Goal: Task Accomplishment & Management: Use online tool/utility

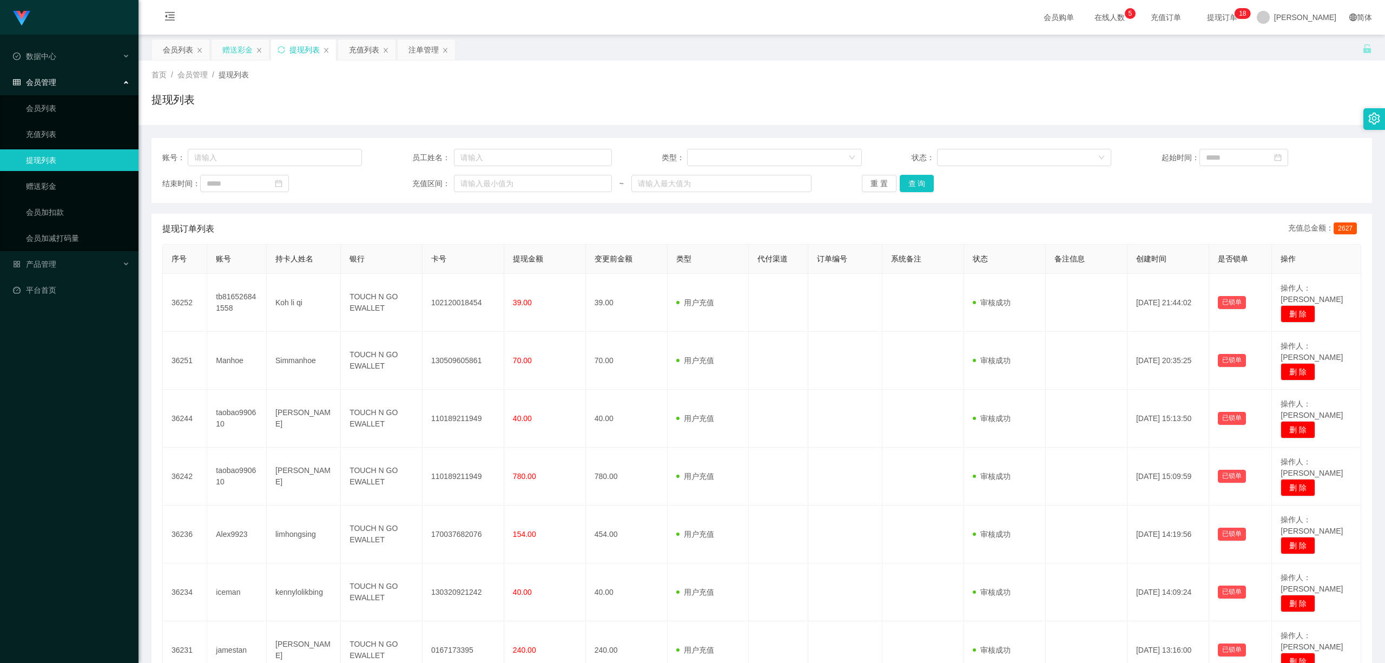
click at [240, 54] on div "赠送彩金" at bounding box center [237, 49] width 30 height 21
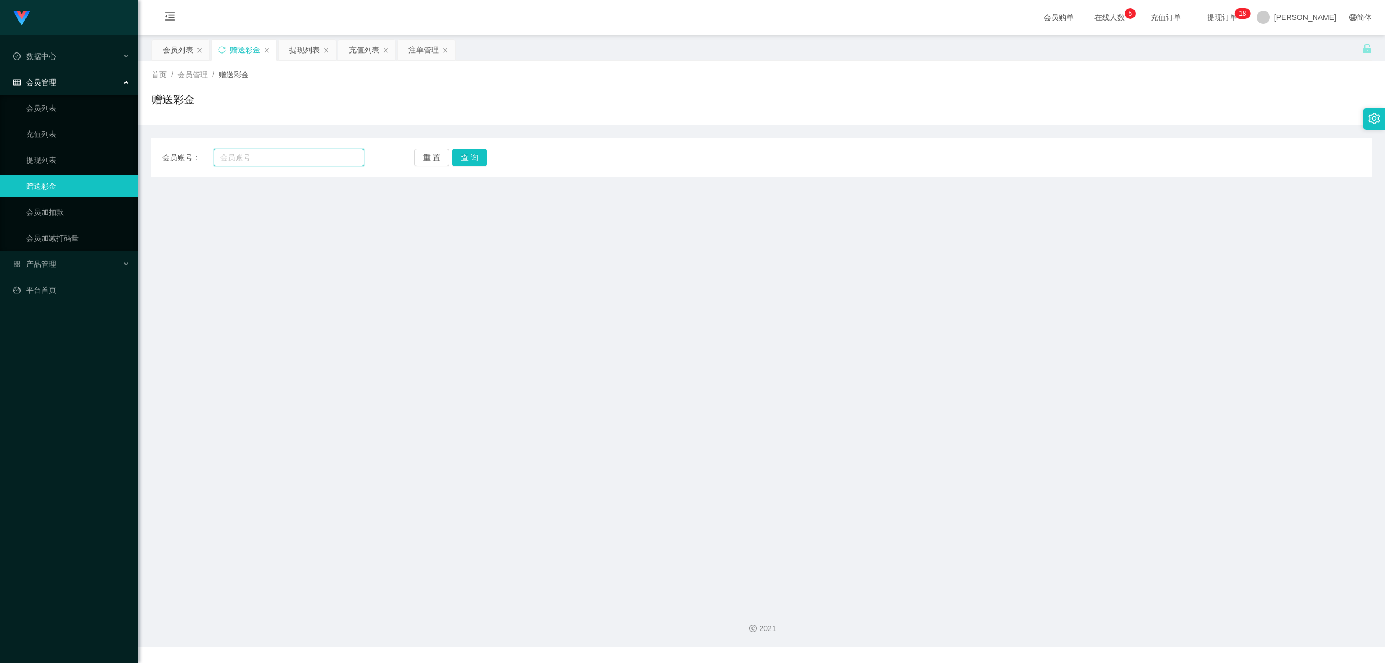
click at [240, 158] on input "text" at bounding box center [289, 157] width 150 height 17
paste input "Chen1135"
type input "Chen1135"
click at [472, 149] on button "查 询" at bounding box center [469, 157] width 35 height 17
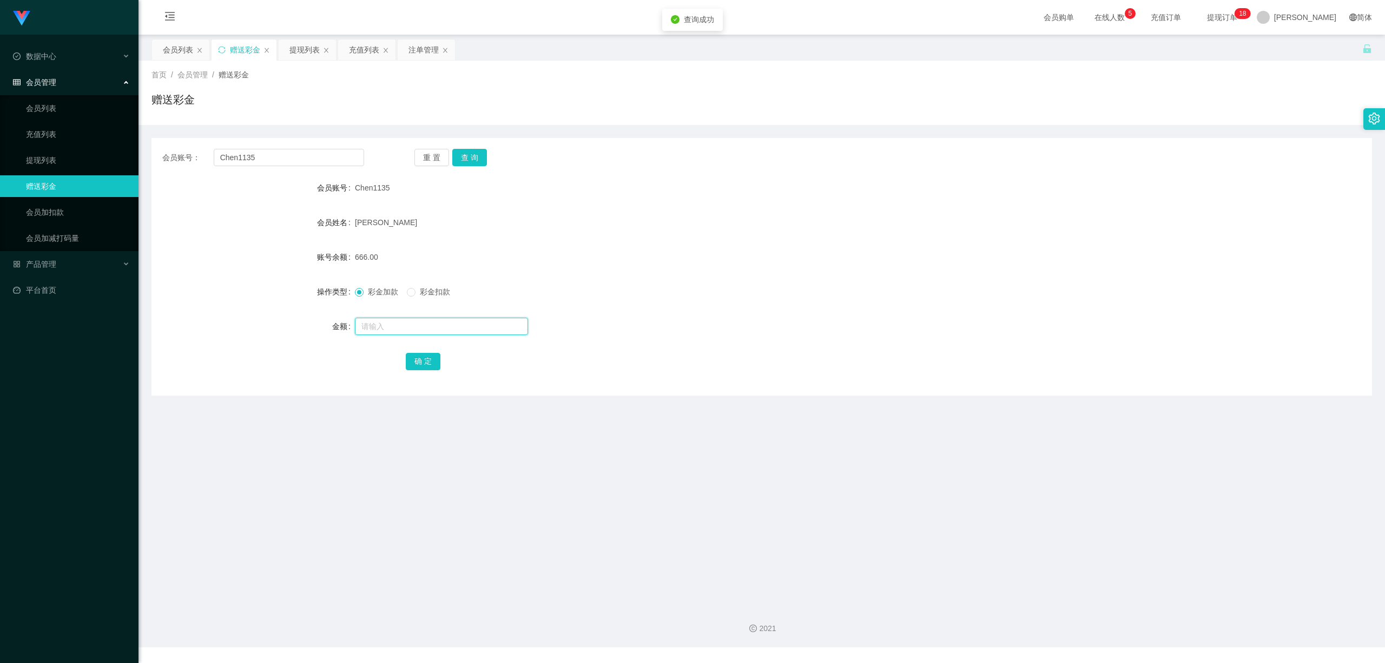
click at [401, 318] on input "text" at bounding box center [441, 325] width 173 height 17
type input "8"
click at [419, 366] on button "确 定" at bounding box center [423, 361] width 35 height 17
drag, startPoint x: 678, startPoint y: 502, endPoint x: 1120, endPoint y: 104, distance: 594.4
click at [681, 501] on main "关闭左侧 关闭右侧 关闭其它 刷新页面 会员列表 赠送彩金 提现列表 充值列表 注单管理 首页 / 会员管理 / 赠送彩金 / 赠送彩金 会员账号： Chen…" at bounding box center [761, 316] width 1246 height 562
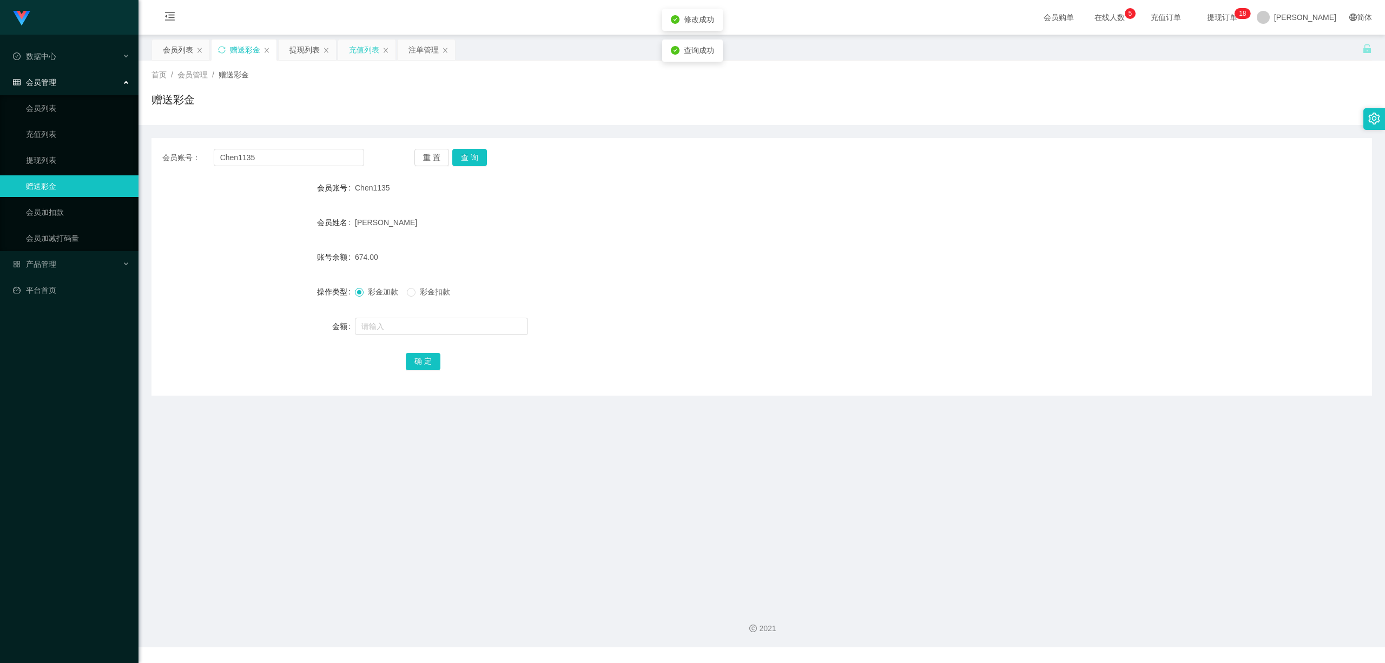
click at [363, 53] on div "充值列表" at bounding box center [364, 49] width 30 height 21
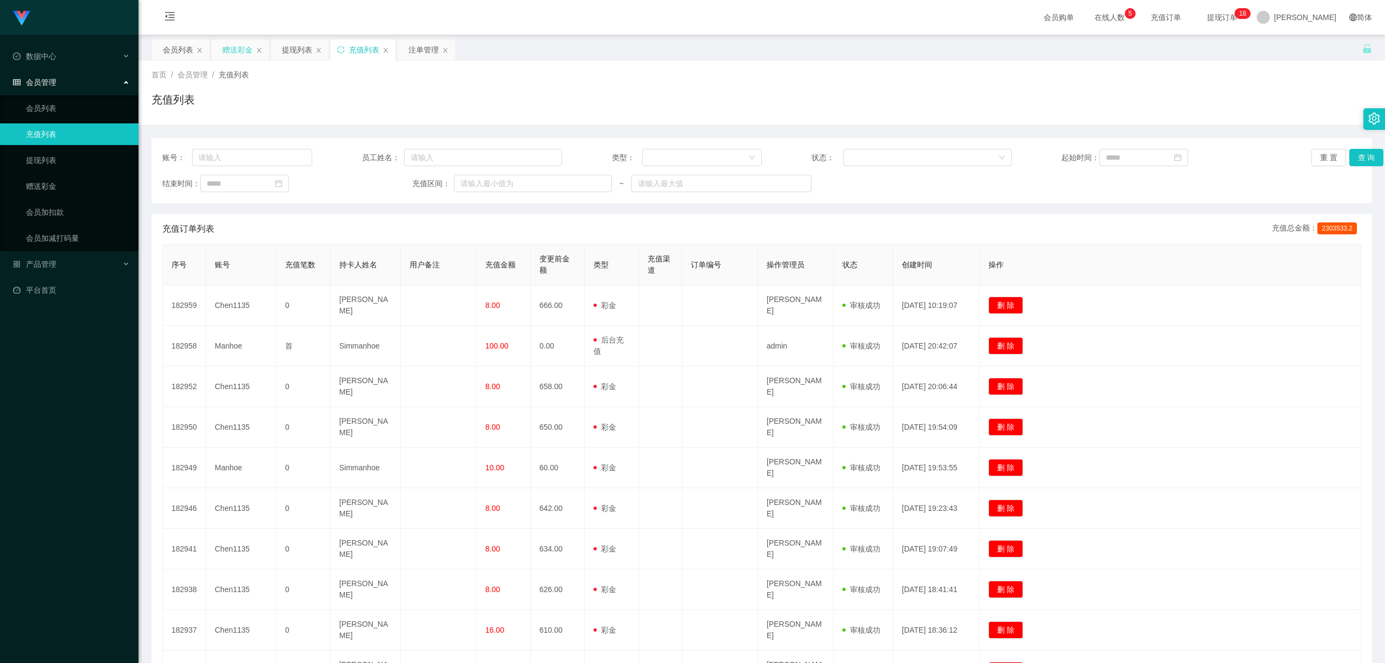
click at [235, 48] on div "赠送彩金" at bounding box center [237, 49] width 30 height 21
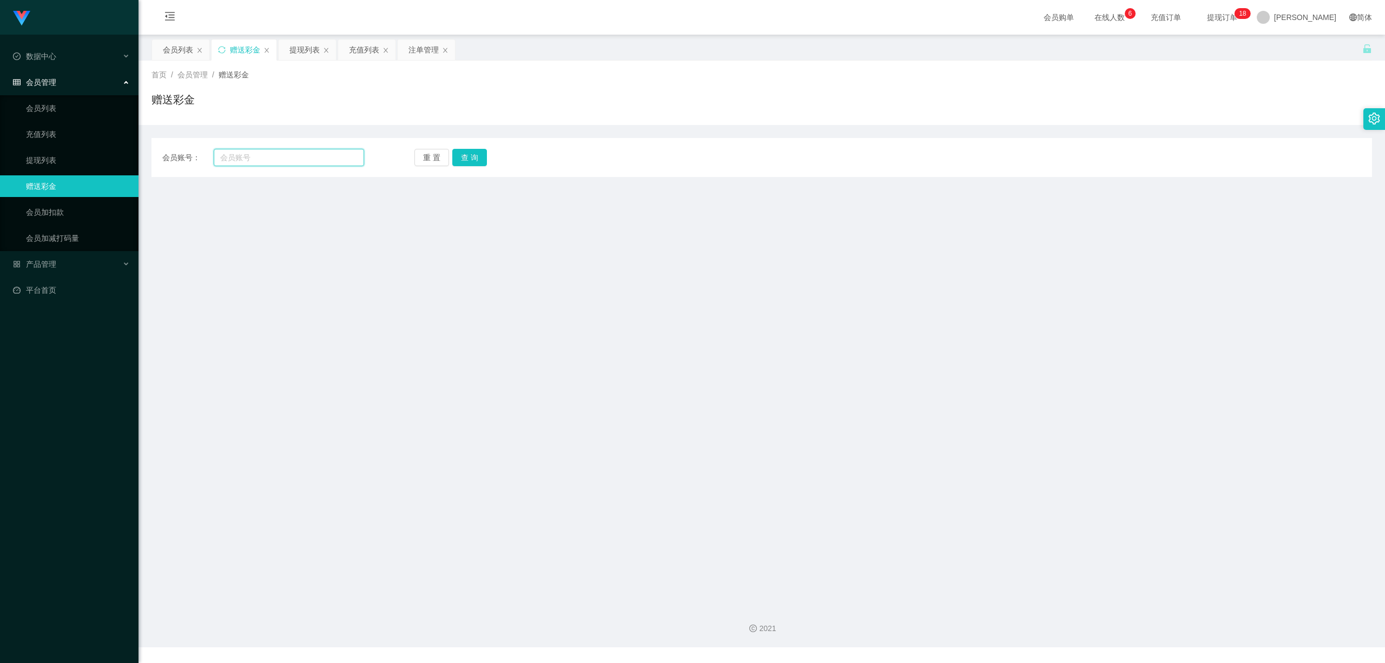
click at [269, 157] on input "text" at bounding box center [289, 157] width 150 height 17
paste input "Chen1135"
type input "Chen1135"
click at [471, 163] on button "查 询" at bounding box center [469, 157] width 35 height 17
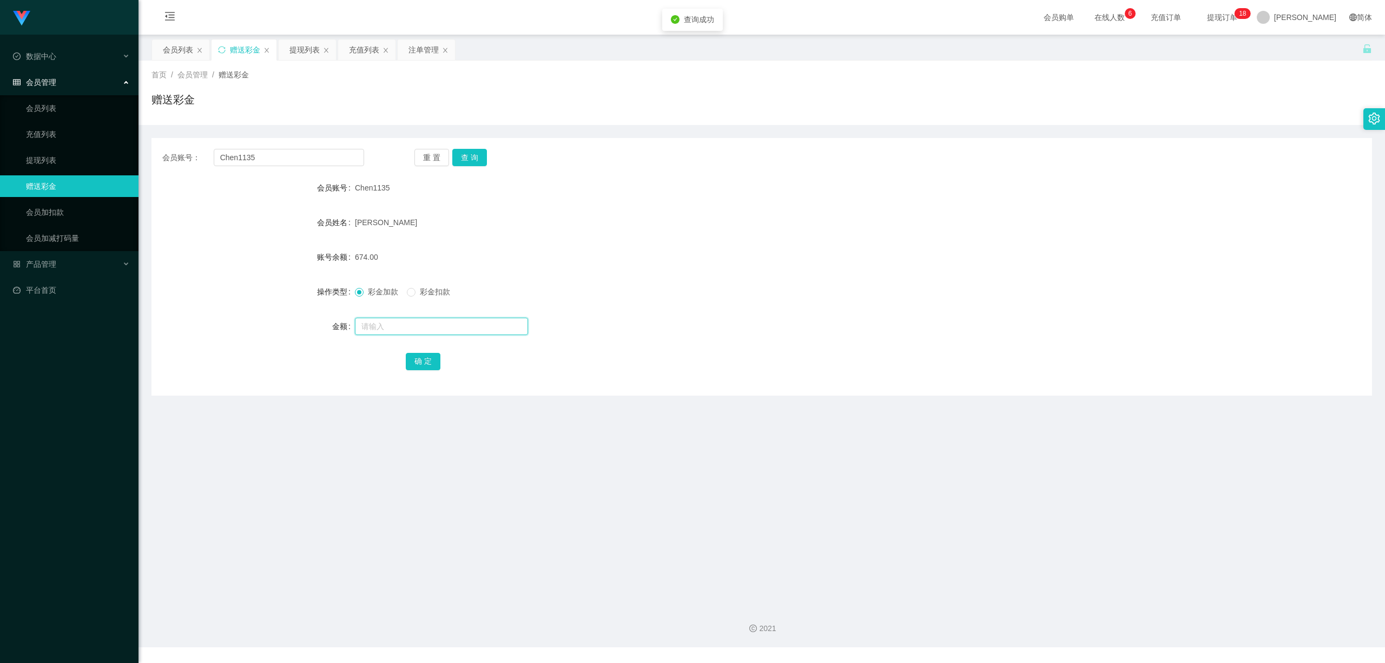
click at [388, 322] on input "text" at bounding box center [441, 325] width 173 height 17
type input "8"
click at [431, 362] on button "确 定" at bounding box center [423, 361] width 35 height 17
click at [434, 155] on button "重 置" at bounding box center [431, 157] width 35 height 17
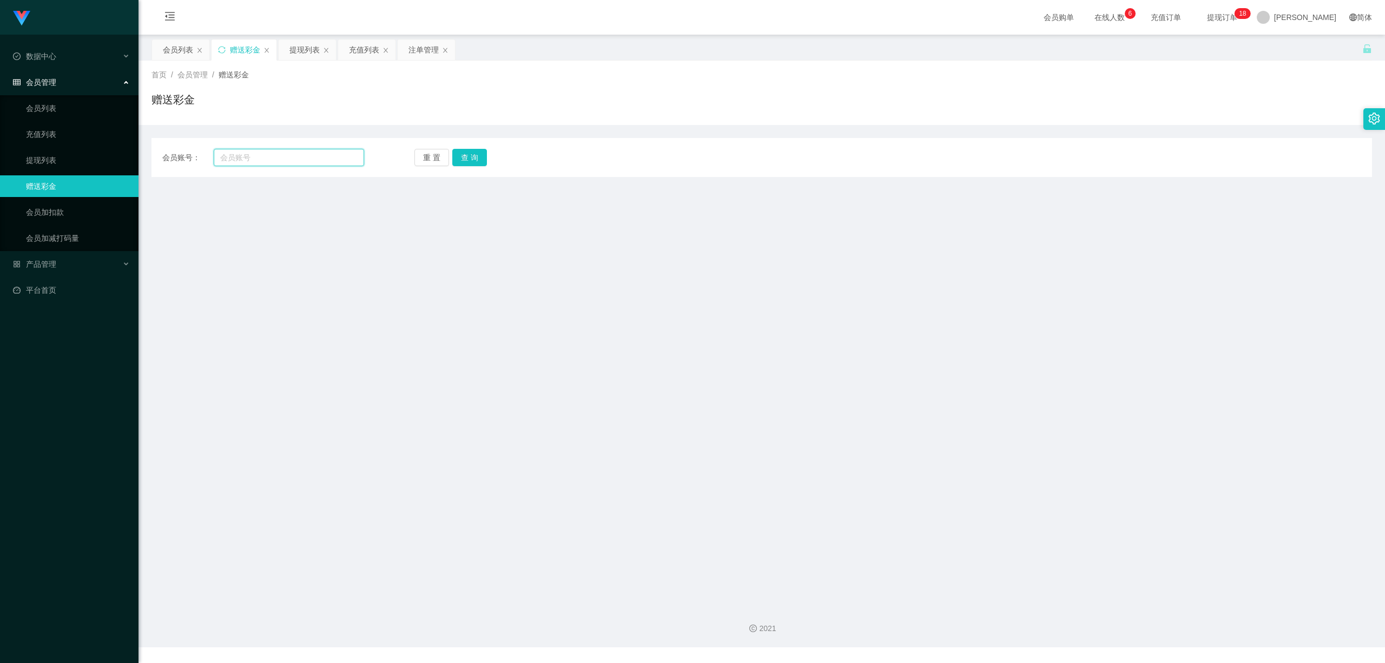
click at [319, 154] on input "text" at bounding box center [289, 157] width 150 height 17
paste input "Chen1135"
type input "Chen1135"
click at [468, 157] on button "查 询" at bounding box center [469, 157] width 35 height 17
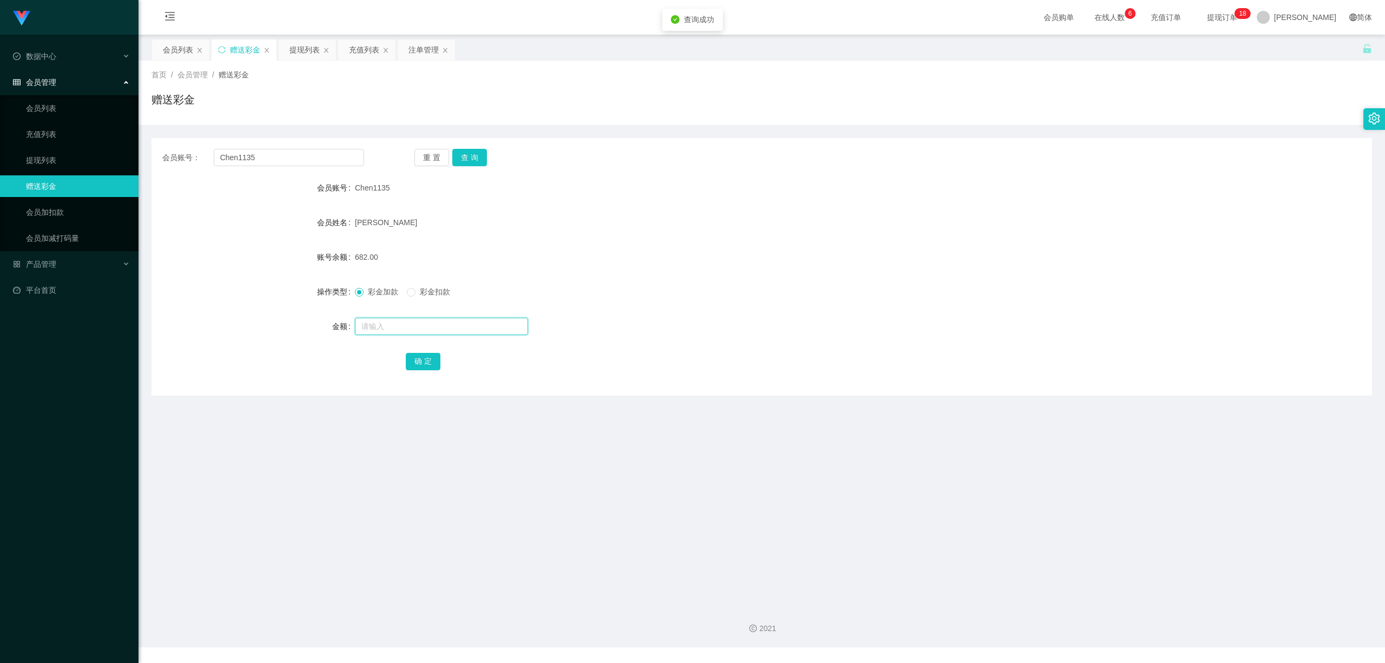
click at [405, 330] on input "text" at bounding box center [441, 325] width 173 height 17
type input "8"
click at [422, 367] on button "确 定" at bounding box center [423, 361] width 35 height 17
click at [1242, 14] on span "提现订单 0 1 2 3 4 5 6 7 8 9 0 1 2 3 4 5 6 7 8 9 0 1 2 3 4 5 6 7 8 9 0 1 2 3 4 5 6 …" at bounding box center [1221, 18] width 41 height 8
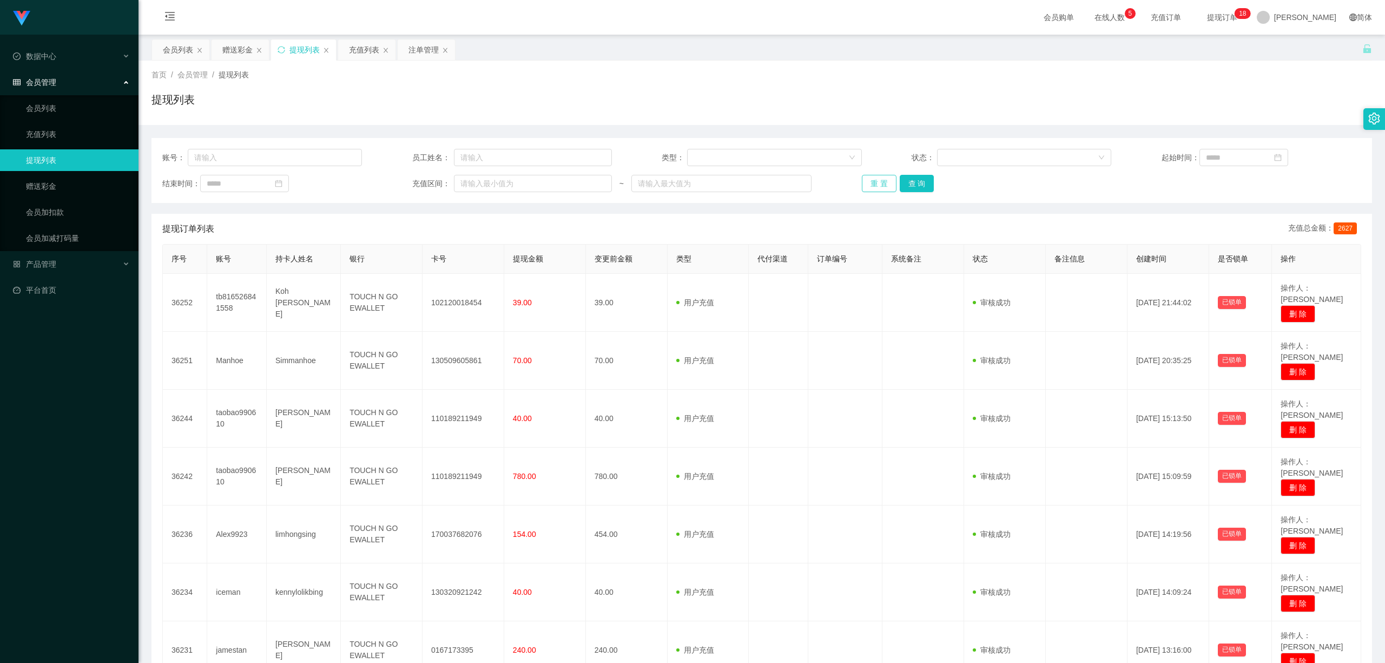
click at [877, 184] on button "重 置" at bounding box center [879, 183] width 35 height 17
click at [178, 47] on div "会员列表" at bounding box center [178, 49] width 30 height 21
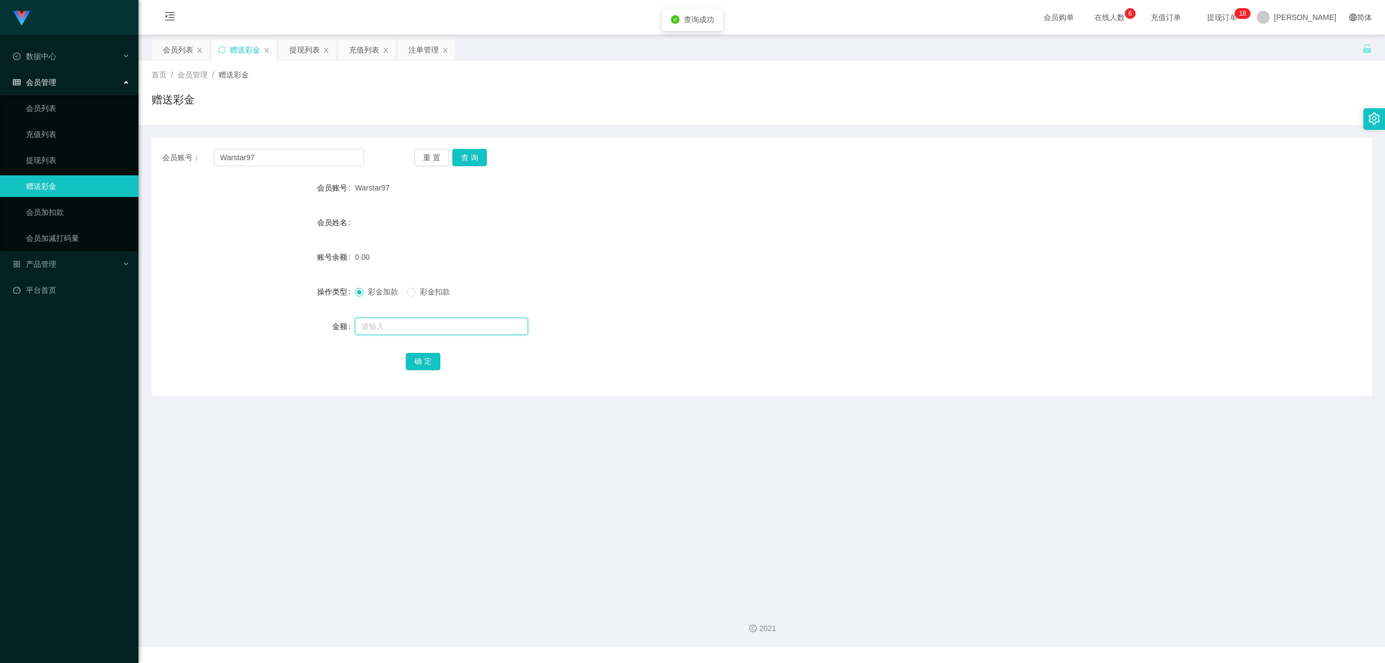
click at [407, 320] on input "text" at bounding box center [441, 325] width 173 height 17
type input "30"
drag, startPoint x: 427, startPoint y: 363, endPoint x: 595, endPoint y: 398, distance: 171.7
click at [427, 362] on button "确 定" at bounding box center [423, 361] width 35 height 17
drag, startPoint x: 641, startPoint y: 403, endPoint x: 736, endPoint y: 356, distance: 106.4
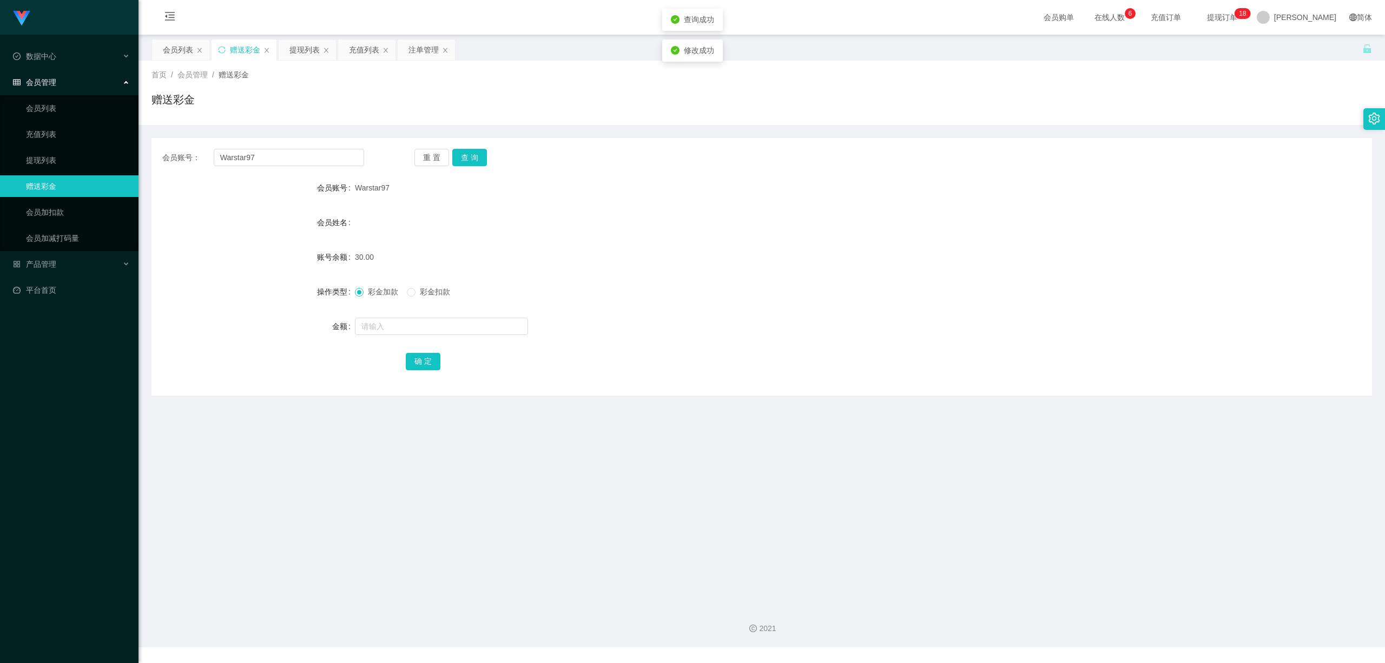
click at [643, 403] on main "关闭左侧 关闭右侧 关闭其它 刷新页面 会员列表 赠送彩金 提现列表 充值列表 注单管理 首页 / 会员管理 / 赠送彩金 / 赠送彩金 会员账号： Wars…" at bounding box center [761, 316] width 1246 height 562
click at [301, 48] on div "提现列表" at bounding box center [304, 49] width 30 height 21
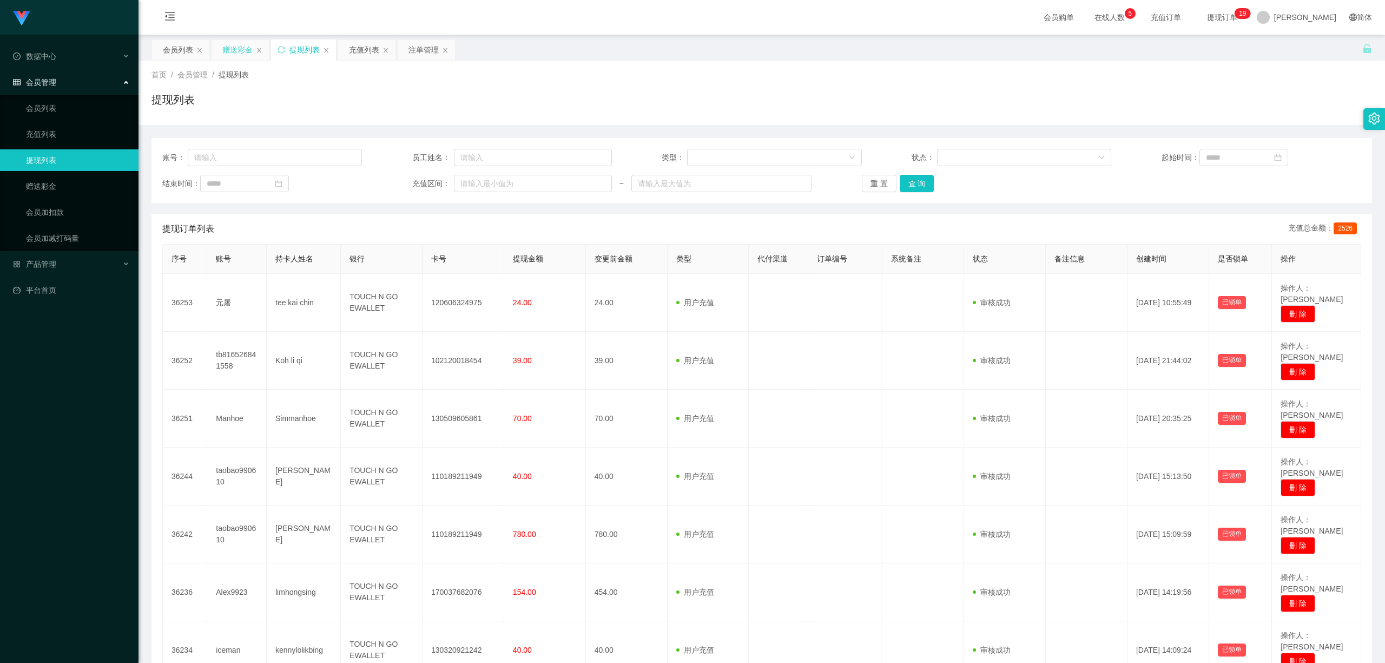
click at [236, 61] on div "首页 / 会员管理 / 提现列表 / 提现列表" at bounding box center [761, 93] width 1246 height 64
click at [242, 49] on div "赠送彩金" at bounding box center [237, 49] width 30 height 21
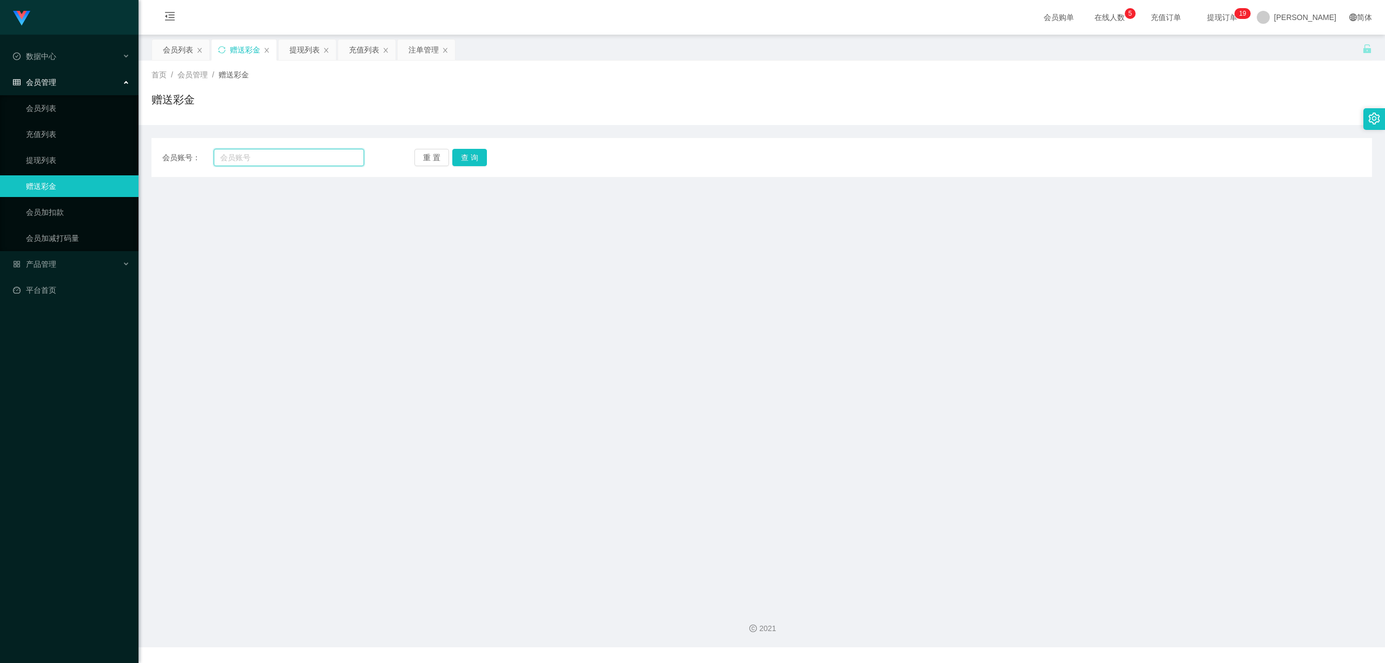
click at [297, 162] on input "text" at bounding box center [289, 157] width 150 height 17
paste input "Chen1135"
type input "Chen1135"
click at [475, 158] on div "重 置 查 询" at bounding box center [515, 157] width 202 height 17
click at [475, 158] on button "查 询" at bounding box center [469, 157] width 35 height 17
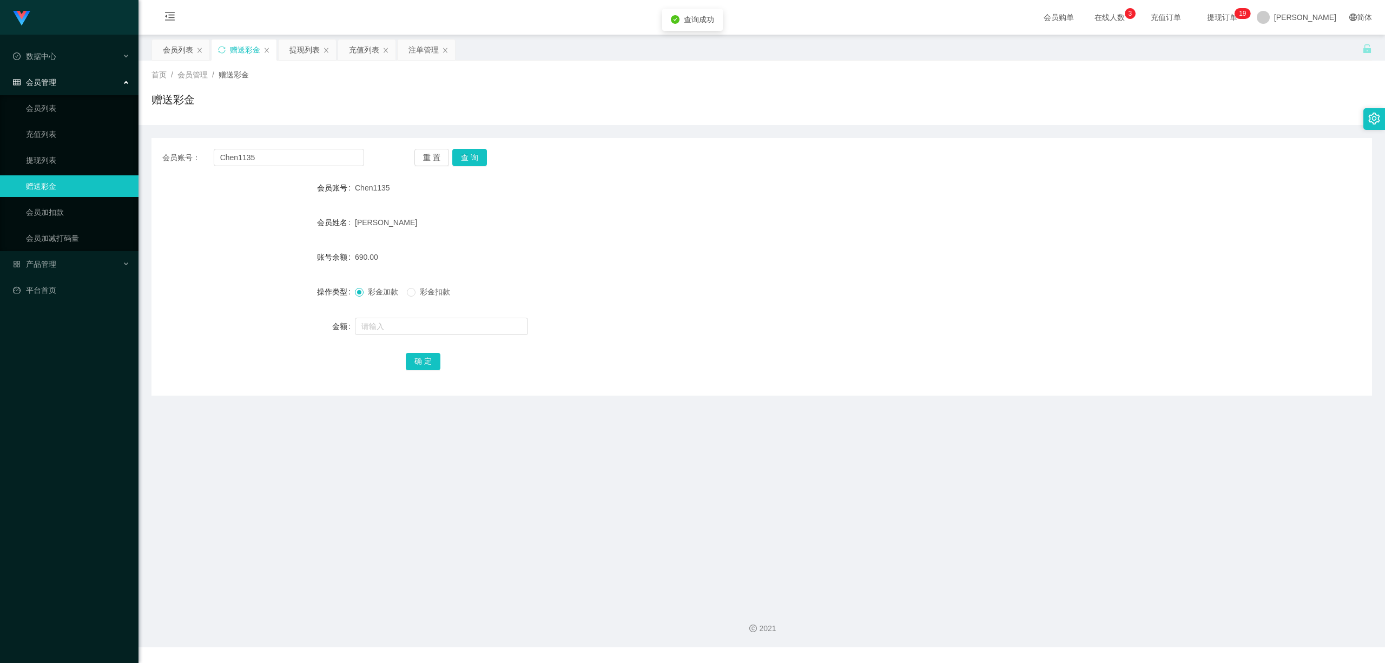
click at [663, 334] on div at bounding box center [711, 326] width 712 height 22
drag, startPoint x: 301, startPoint y: 51, endPoint x: 286, endPoint y: 50, distance: 15.7
click at [301, 51] on div "提现列表" at bounding box center [304, 49] width 30 height 21
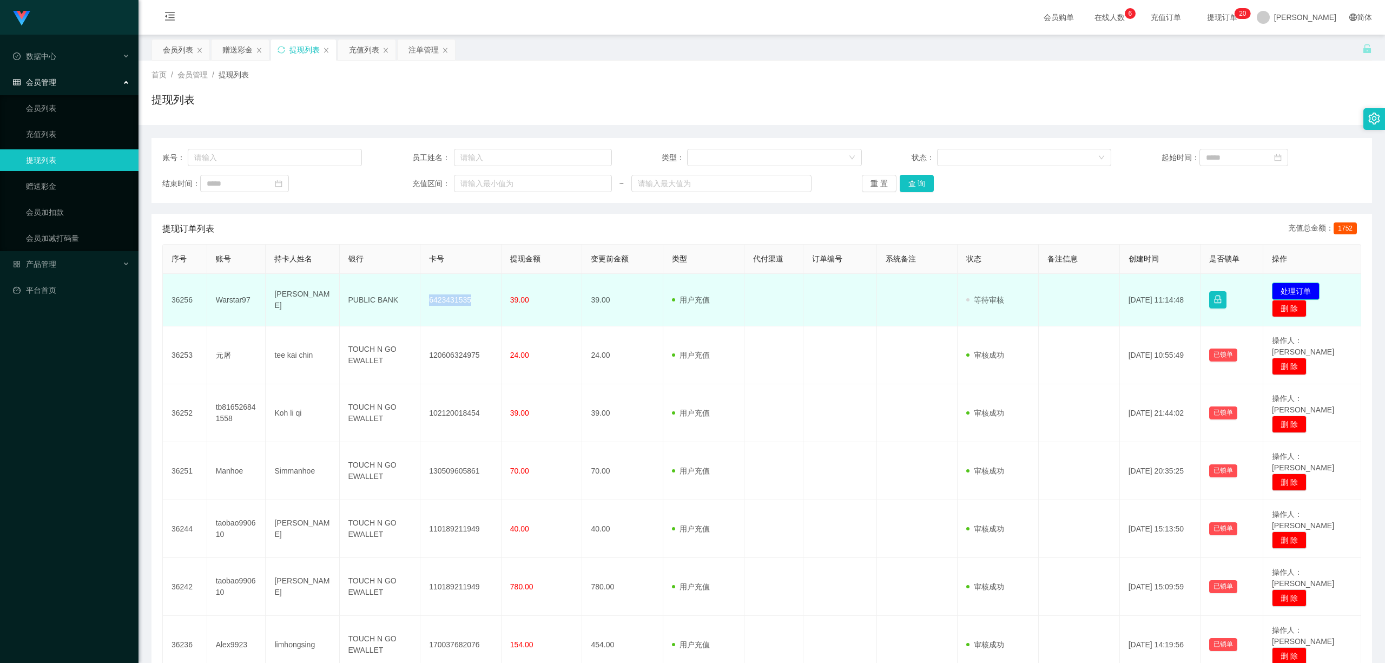
click at [1277, 287] on button "处理订单" at bounding box center [1296, 290] width 48 height 17
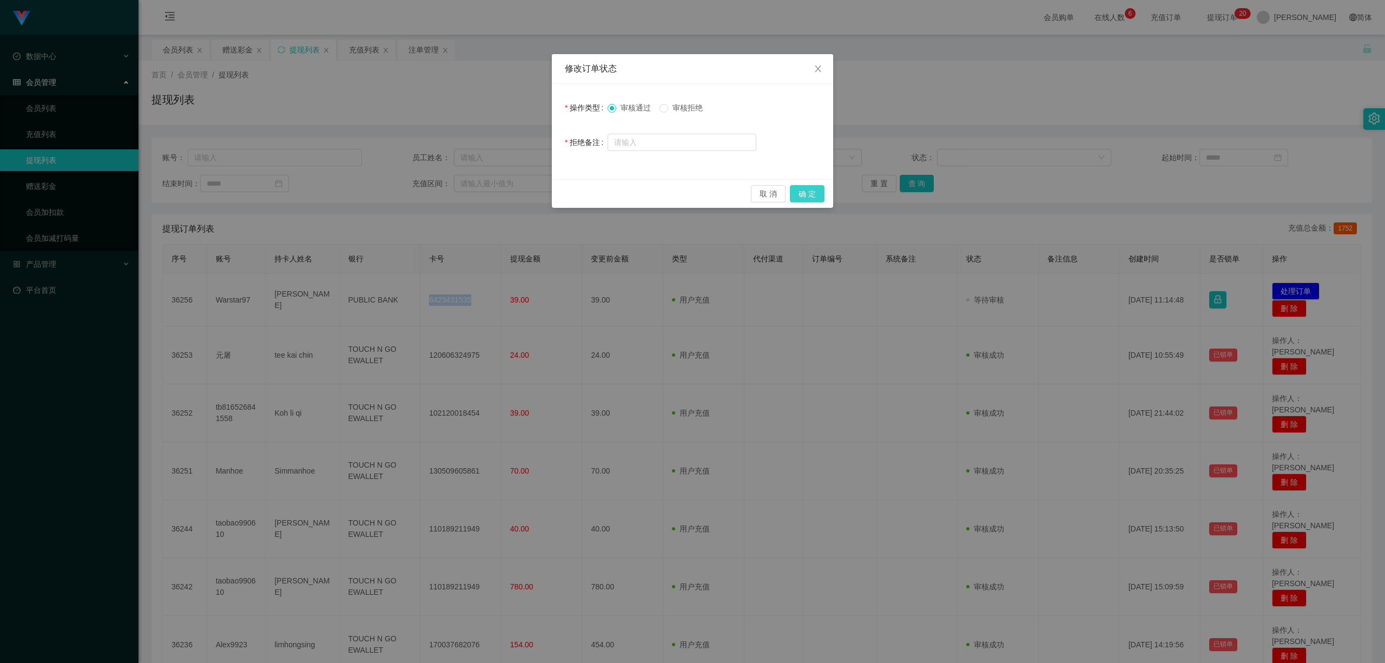
click at [821, 195] on button "确 定" at bounding box center [807, 193] width 35 height 17
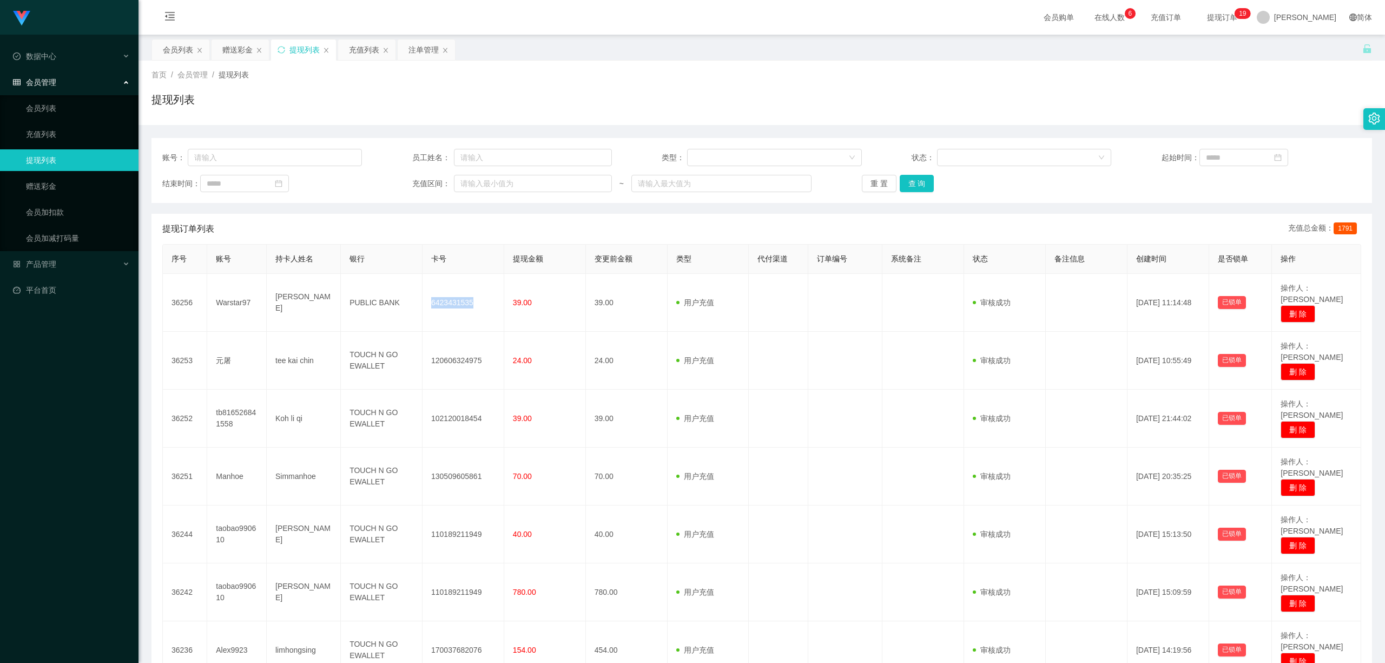
drag, startPoint x: 174, startPoint y: 48, endPoint x: 141, endPoint y: 16, distance: 46.3
click at [174, 48] on div "会员列表" at bounding box center [178, 49] width 30 height 21
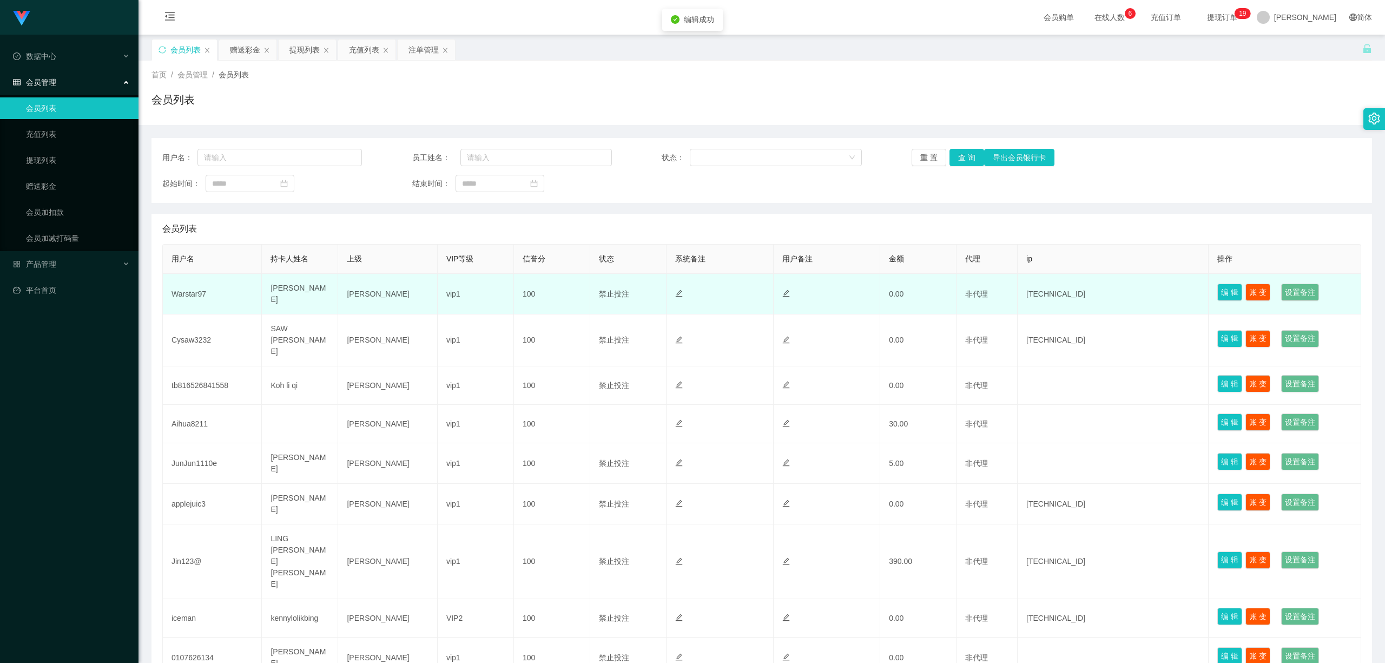
click at [191, 293] on td "Warstar97" at bounding box center [212, 294] width 99 height 41
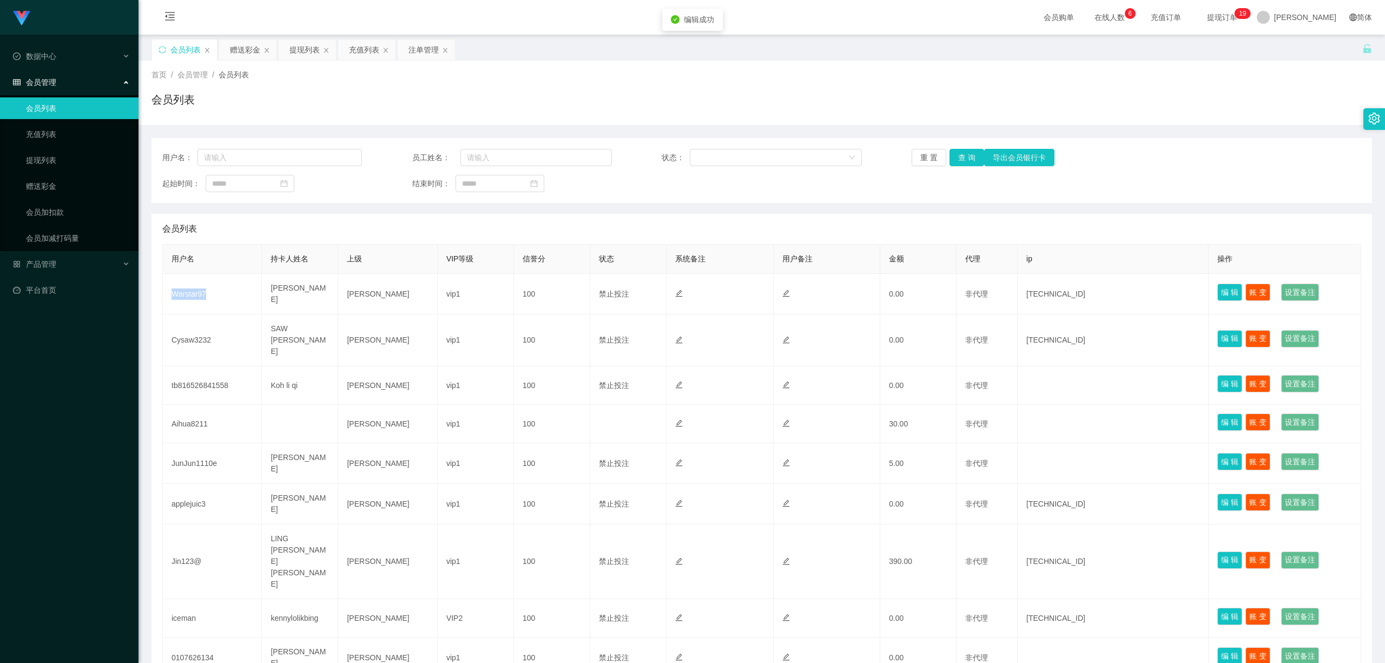
copy td "Warstar97"
click at [256, 44] on div "赠送彩金" at bounding box center [245, 49] width 30 height 21
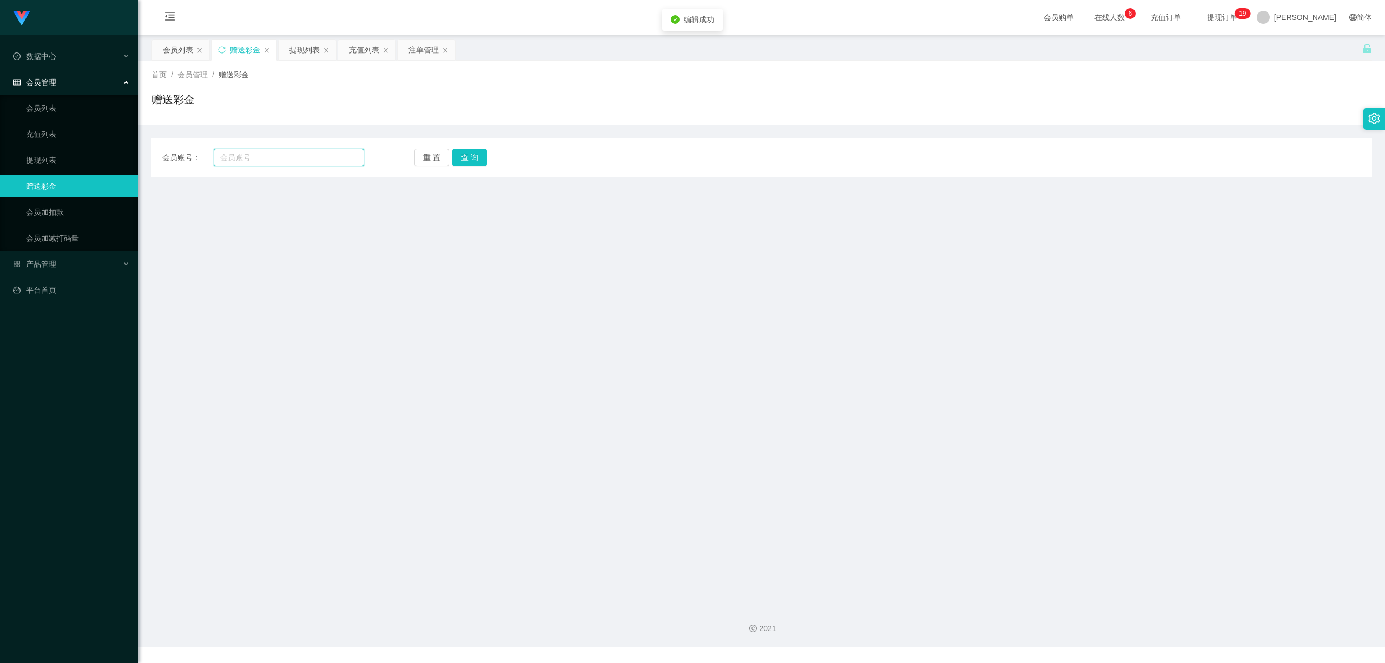
click at [286, 155] on input "text" at bounding box center [289, 157] width 150 height 17
paste input "Warstar97"
type input "Warstar97"
click at [476, 156] on button "查 询" at bounding box center [469, 157] width 35 height 17
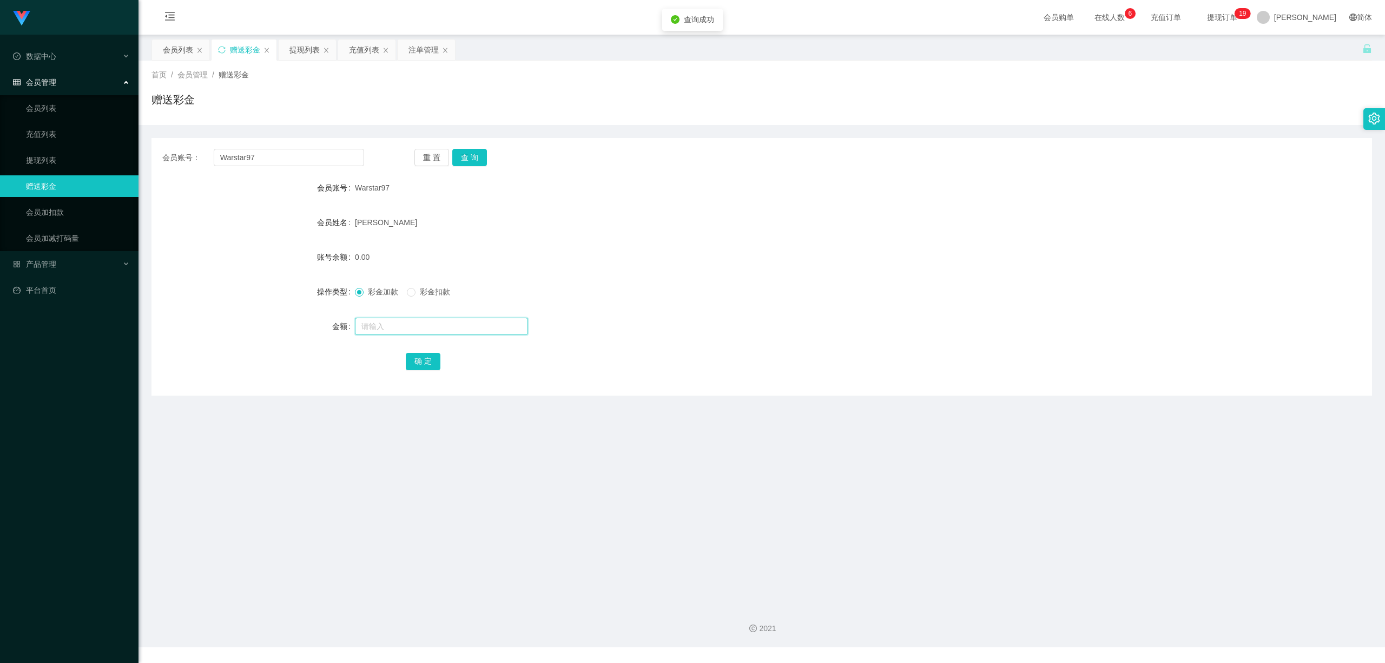
click at [396, 334] on input "text" at bounding box center [441, 325] width 173 height 17
type input "5"
click at [433, 364] on button "确 定" at bounding box center [423, 361] width 35 height 17
drag, startPoint x: 663, startPoint y: 445, endPoint x: 685, endPoint y: 446, distance: 21.7
click at [675, 446] on main "关闭左侧 关闭右侧 关闭其它 刷新页面 会员列表 赠送彩金 提现列表 充值列表 注单管理 首页 / 会员管理 / 赠送彩金 / 赠送彩金 会员账号： Wars…" at bounding box center [761, 316] width 1246 height 562
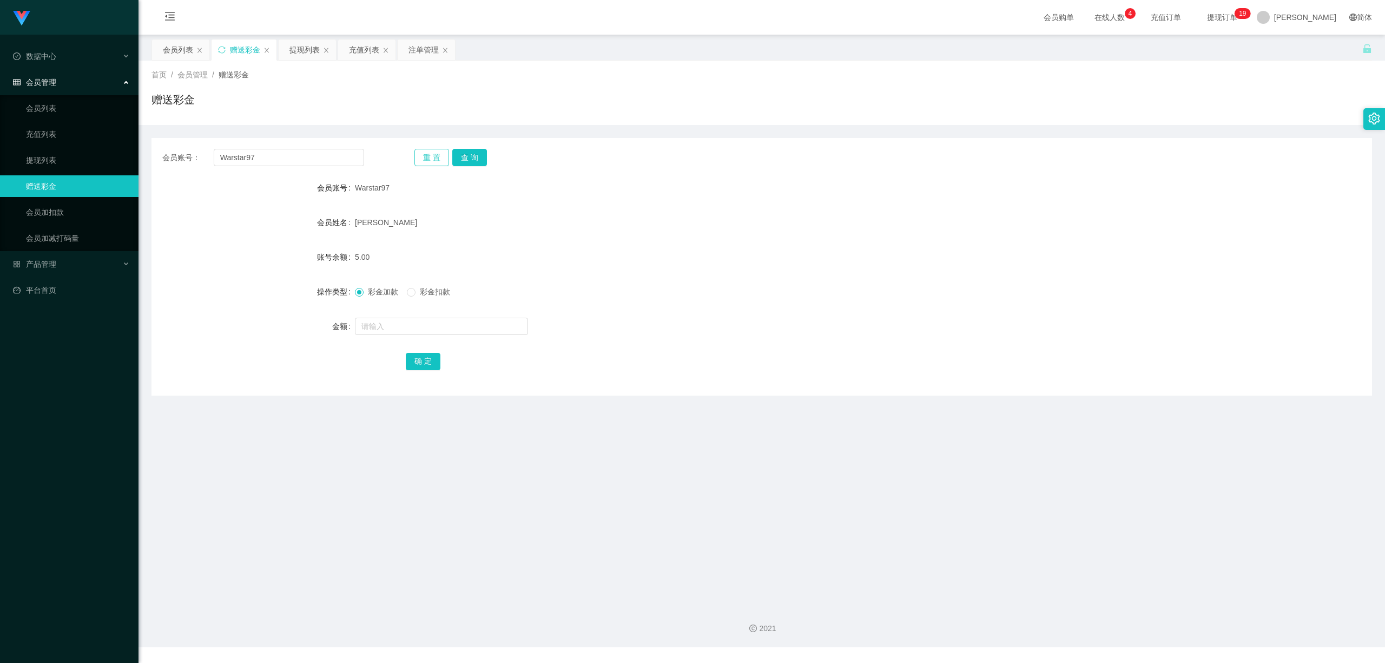
click at [427, 151] on button "重 置" at bounding box center [431, 157] width 35 height 17
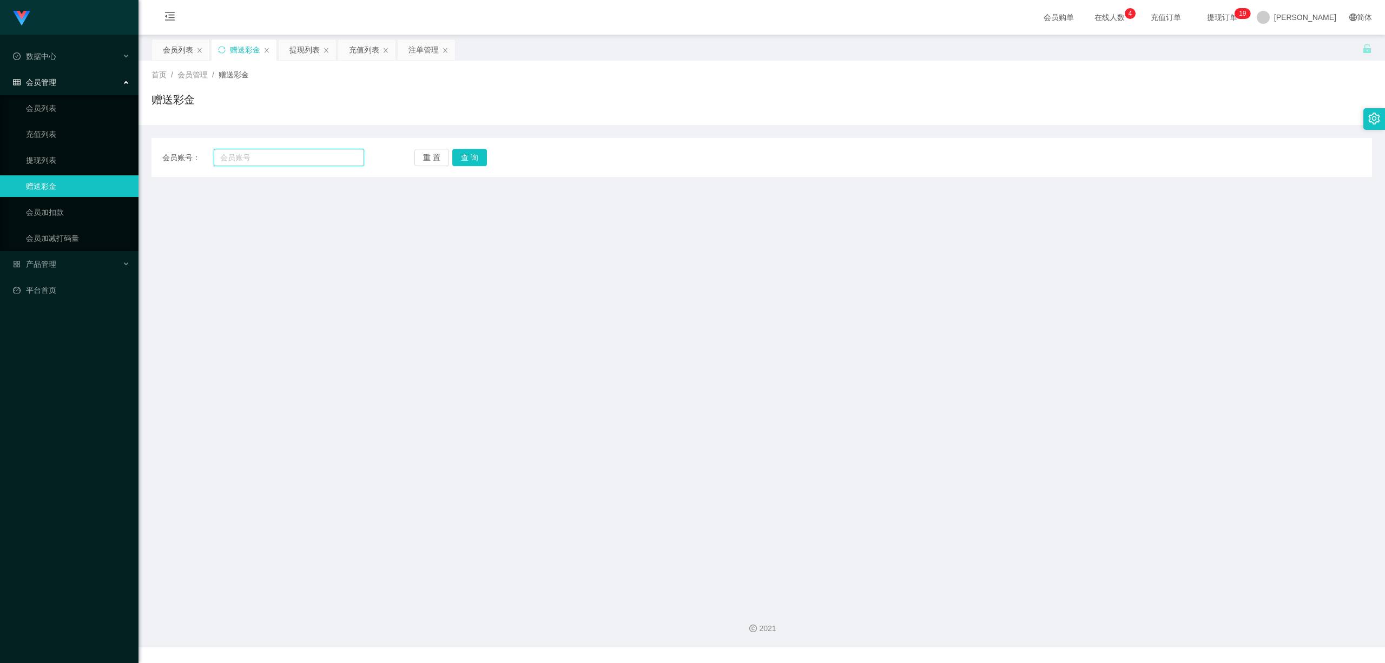
click at [309, 164] on input "text" at bounding box center [289, 157] width 150 height 17
paste input "Warstar97"
type input "Warstar97"
click at [474, 159] on button "查 询" at bounding box center [469, 157] width 35 height 17
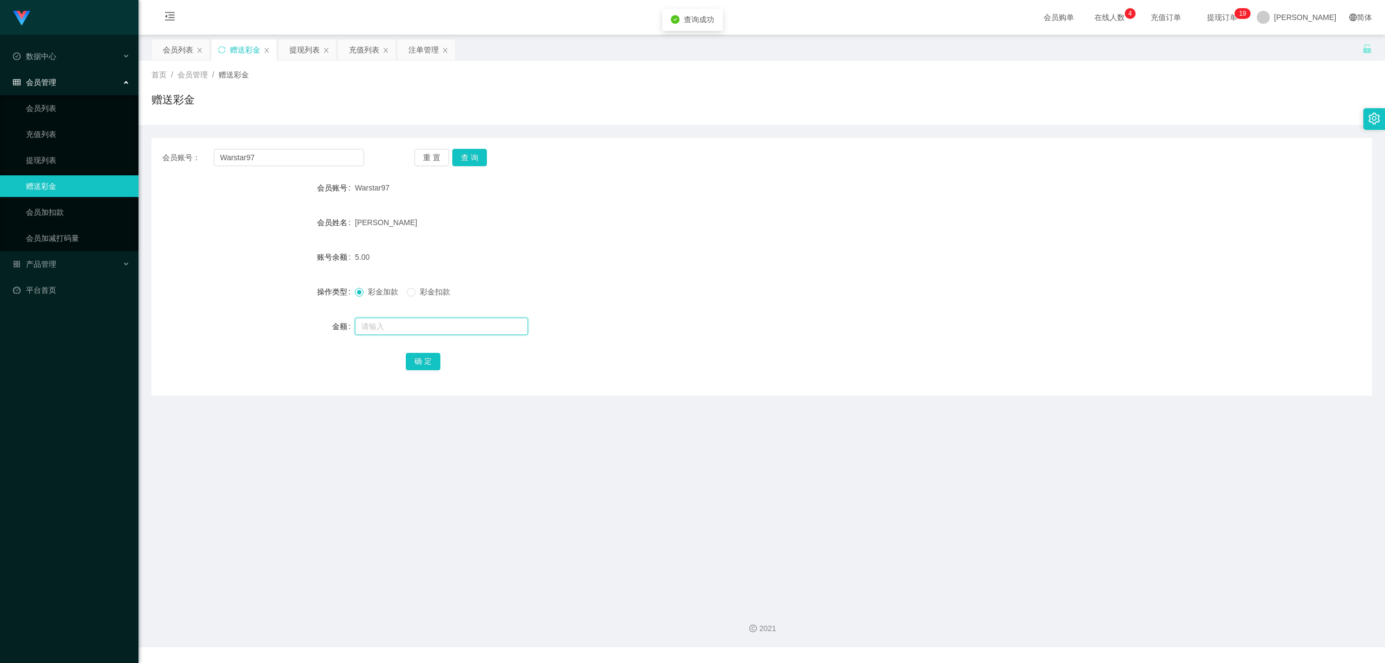
click at [414, 332] on input "text" at bounding box center [441, 325] width 173 height 17
type input "10"
click at [416, 367] on button "确 定" at bounding box center [423, 361] width 35 height 17
click at [403, 328] on input "text" at bounding box center [441, 325] width 173 height 17
type input "5"
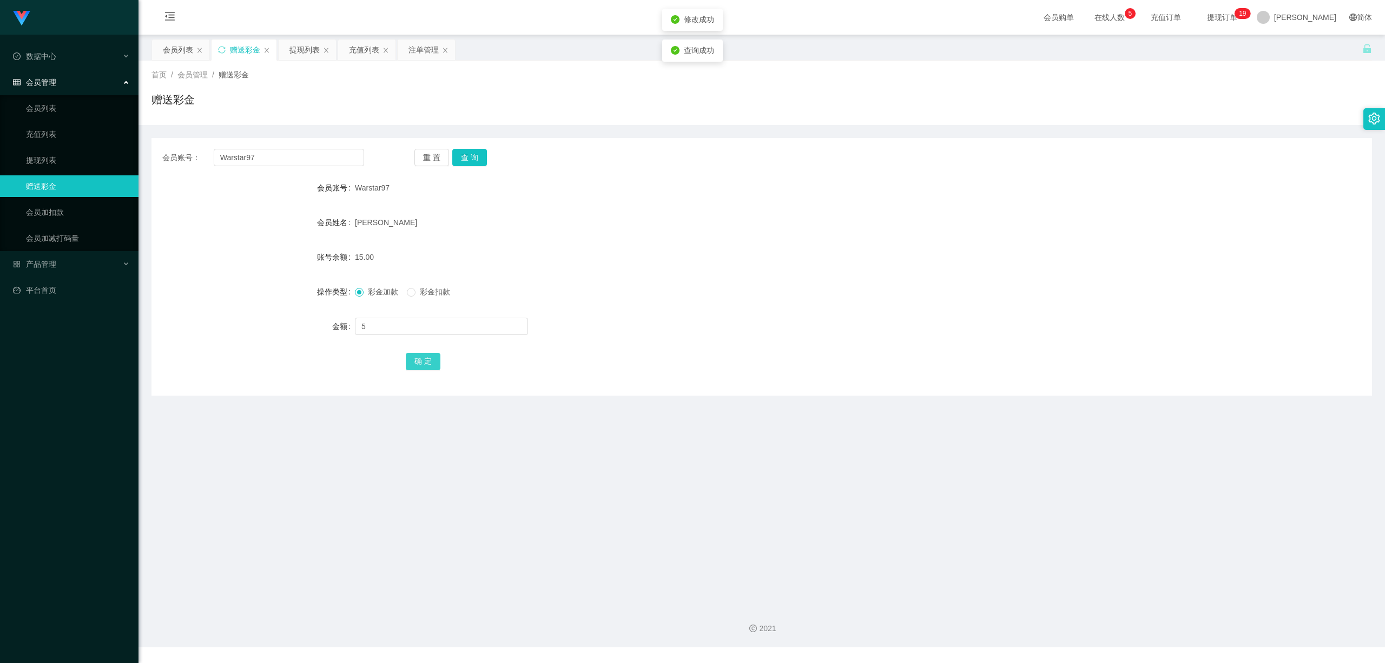
click at [425, 362] on button "确 定" at bounding box center [423, 361] width 35 height 17
drag, startPoint x: 604, startPoint y: 429, endPoint x: 614, endPoint y: 428, distance: 10.8
click at [608, 429] on main "关闭左侧 关闭右侧 关闭其它 刷新页面 会员列表 赠送彩金 提现列表 充值列表 注单管理 首页 / 会员管理 / 赠送彩金 / 赠送彩金 会员账号： Wars…" at bounding box center [761, 316] width 1246 height 562
click at [305, 47] on div "提现列表" at bounding box center [304, 49] width 30 height 21
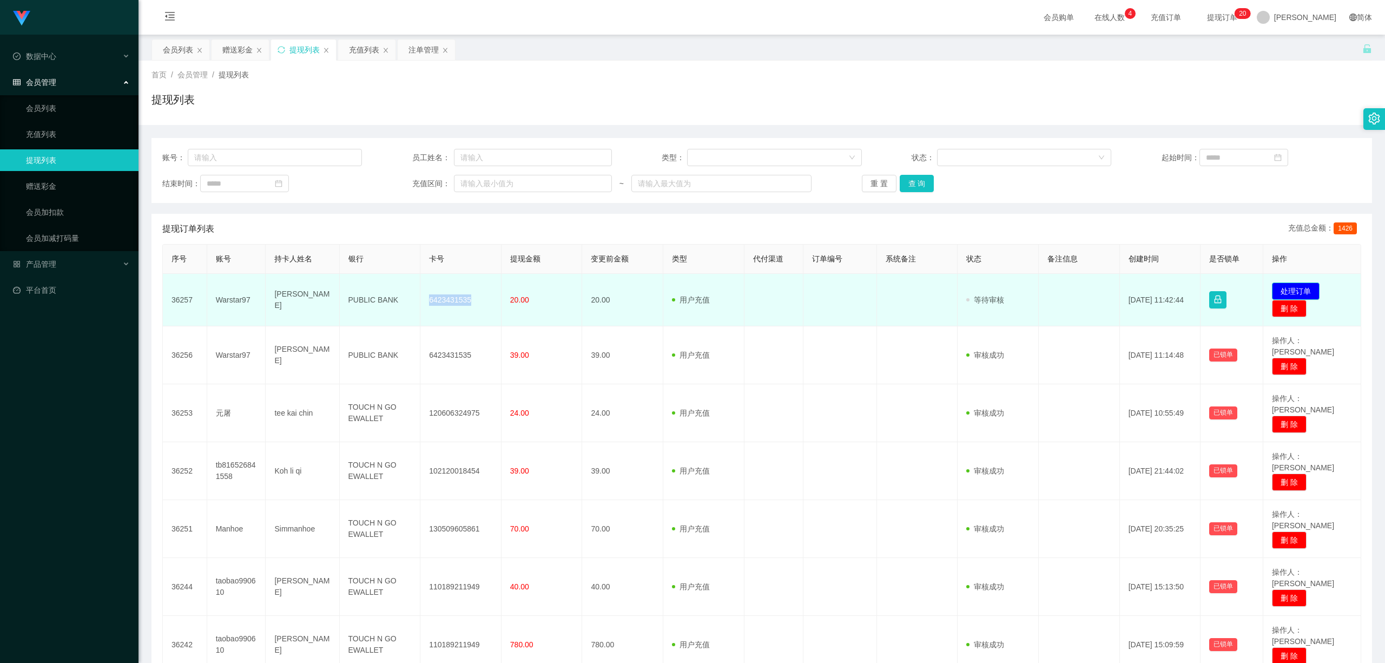
click at [1289, 288] on button "处理订单" at bounding box center [1296, 290] width 48 height 17
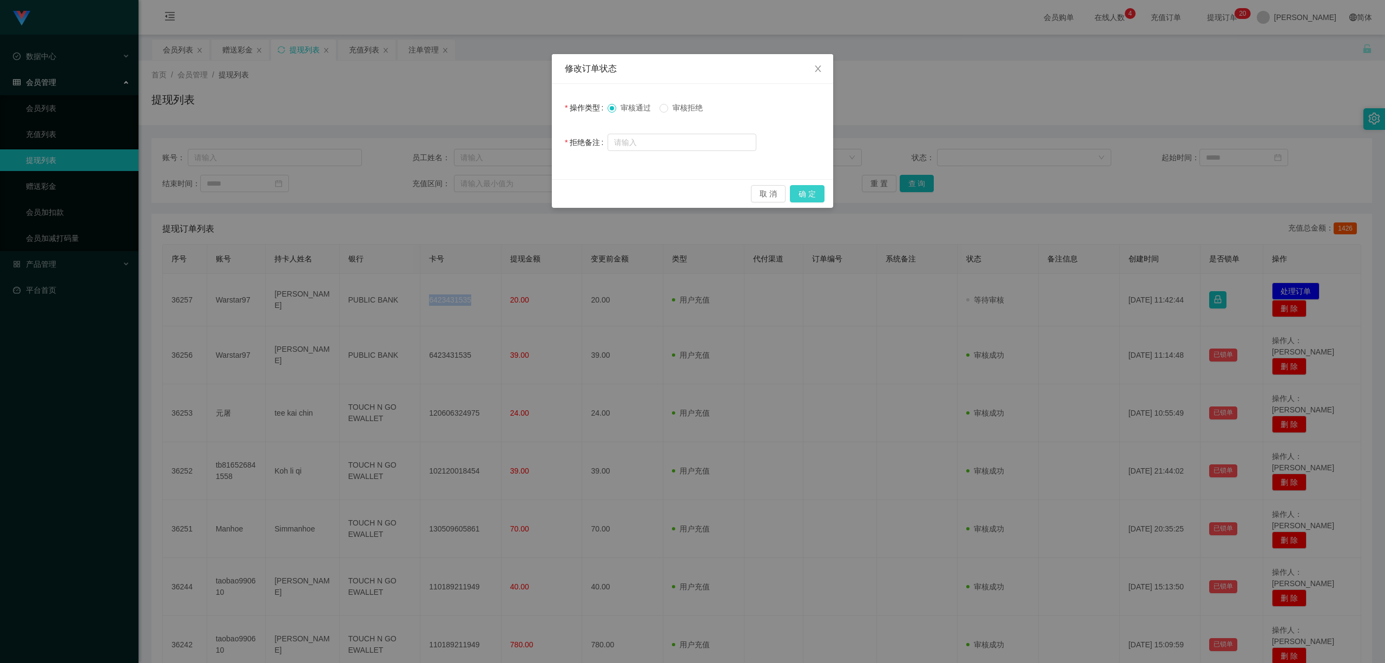
click at [813, 190] on button "确 定" at bounding box center [807, 193] width 35 height 17
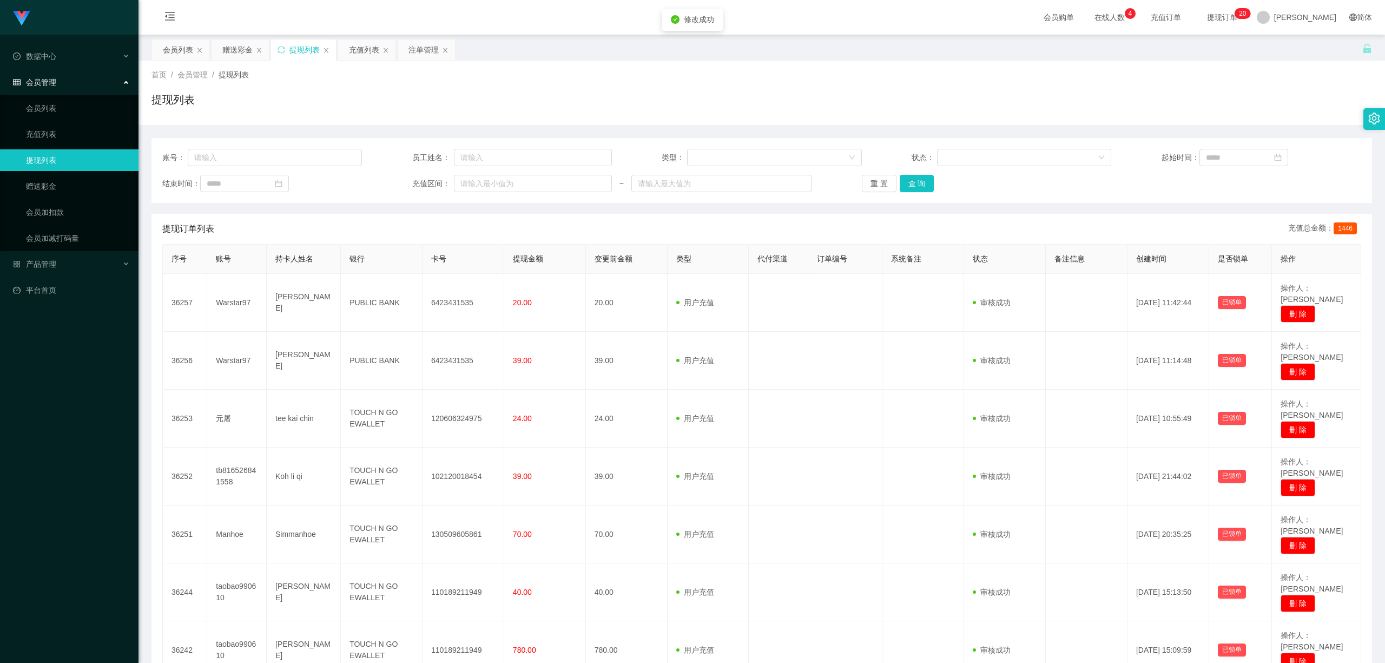
click at [957, 220] on div "提现订单列表 充值总金额： 1446" at bounding box center [761, 229] width 1199 height 30
click at [239, 49] on div "赠送彩金" at bounding box center [237, 49] width 30 height 21
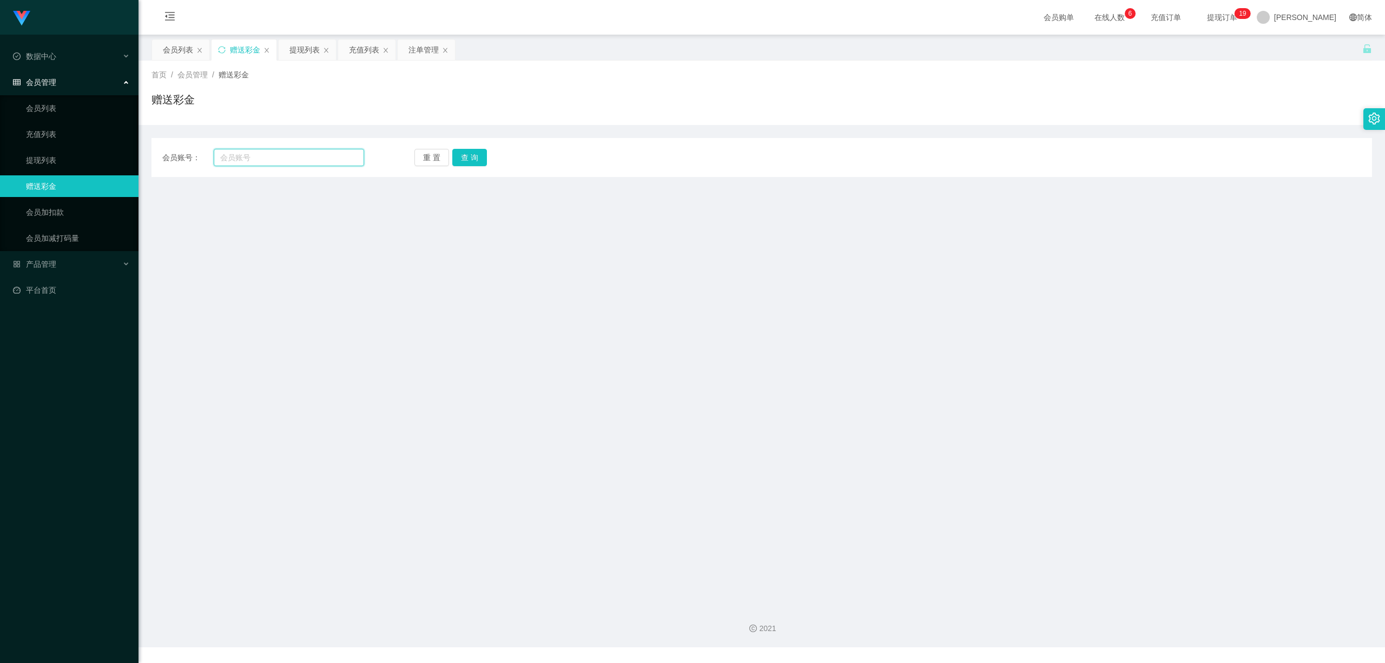
drag, startPoint x: 292, startPoint y: 161, endPoint x: 340, endPoint y: 167, distance: 48.0
click at [292, 161] on input "text" at bounding box center [289, 157] width 150 height 17
paste input "Warstar97"
type input "Warstar97"
click at [467, 154] on button "查 询" at bounding box center [469, 157] width 35 height 17
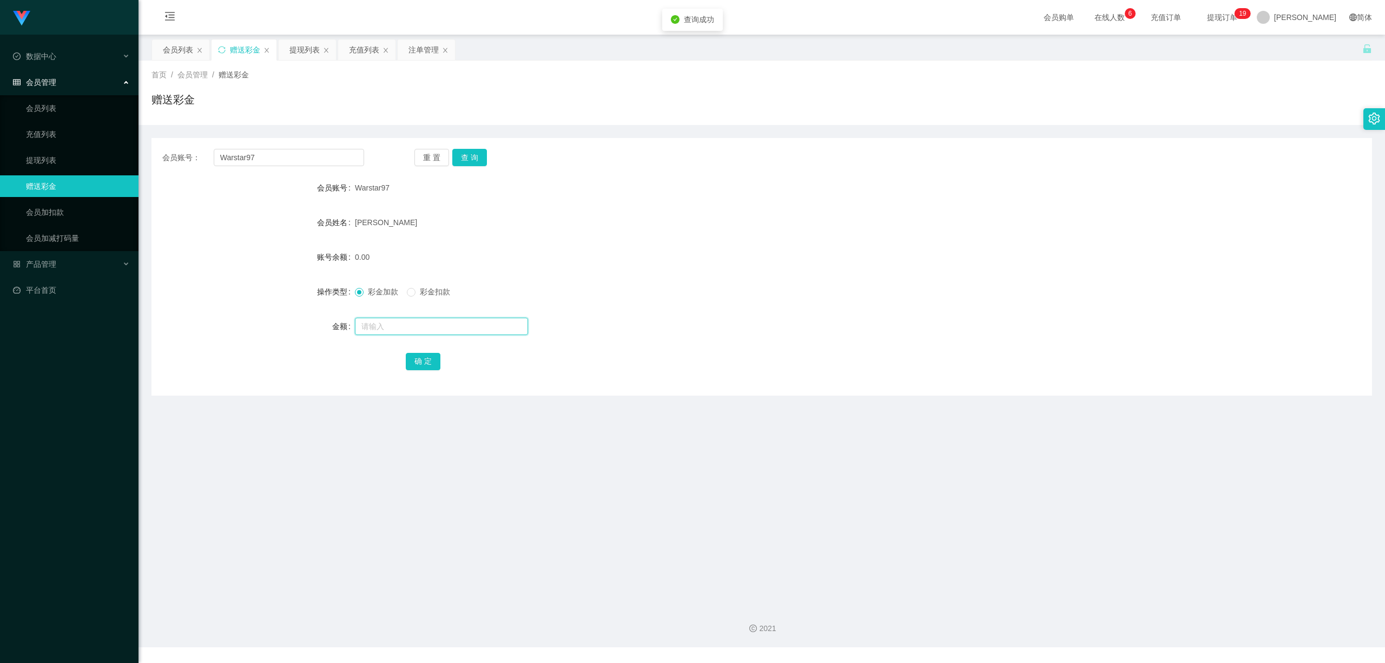
click at [429, 323] on input "text" at bounding box center [441, 325] width 173 height 17
type input "5"
click at [418, 362] on button "确 定" at bounding box center [423, 361] width 35 height 17
click at [539, 445] on main "关闭左侧 关闭右侧 关闭其它 刷新页面 会员列表 赠送彩金 提现列表 充值列表 注单管理 首页 / 会员管理 / 赠送彩金 / 赠送彩金 会员账号： Wars…" at bounding box center [761, 316] width 1246 height 562
drag, startPoint x: 303, startPoint y: 48, endPoint x: 193, endPoint y: 23, distance: 113.8
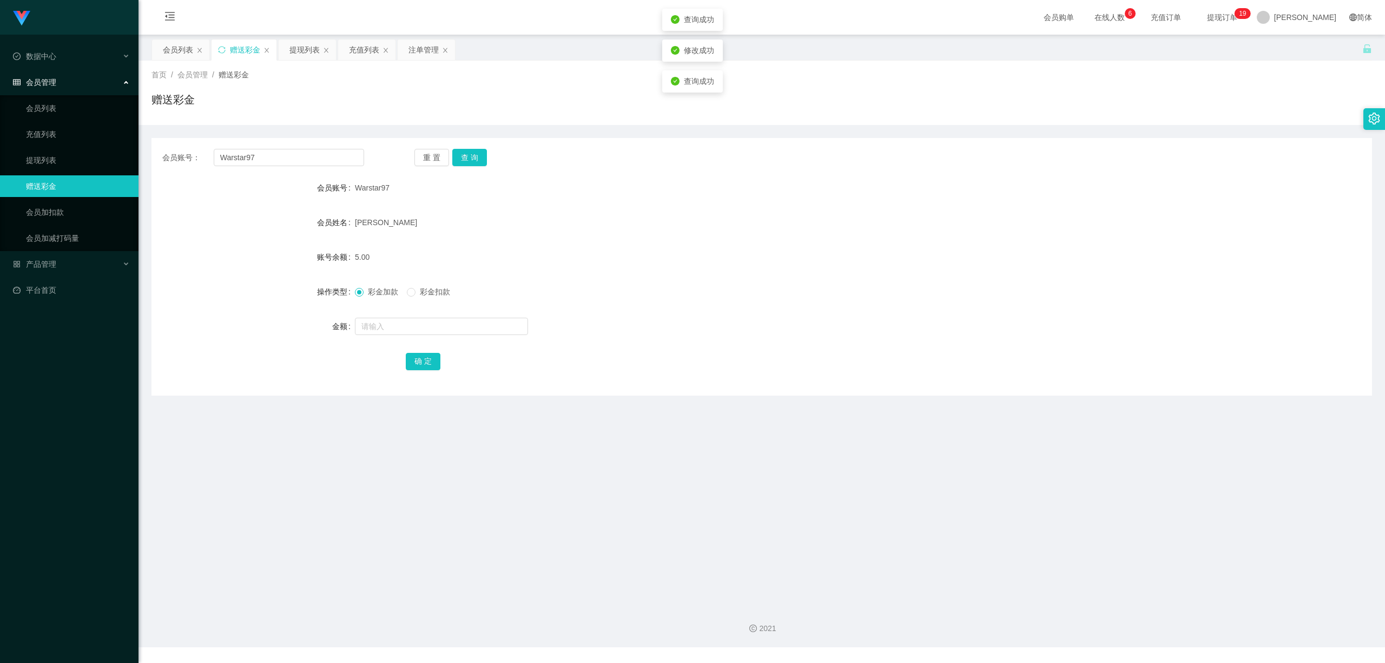
click at [303, 48] on div "提现列表" at bounding box center [304, 49] width 30 height 21
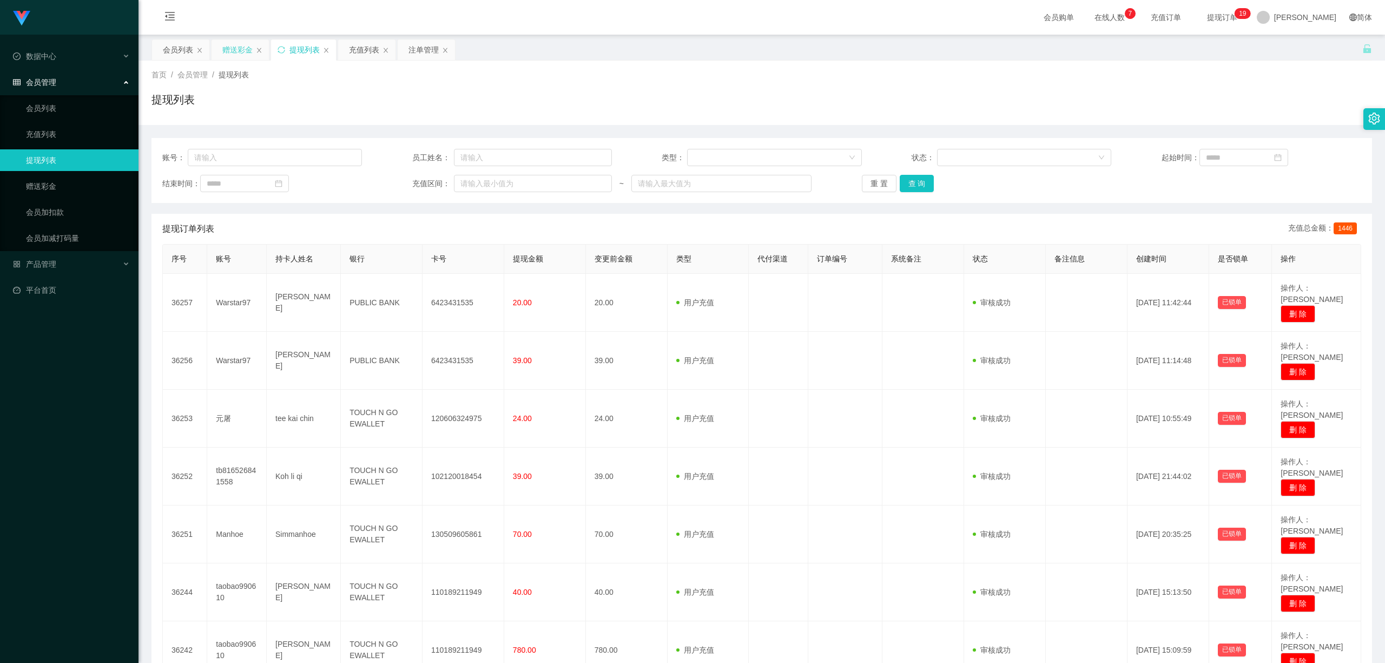
click at [230, 48] on div "赠送彩金" at bounding box center [237, 49] width 30 height 21
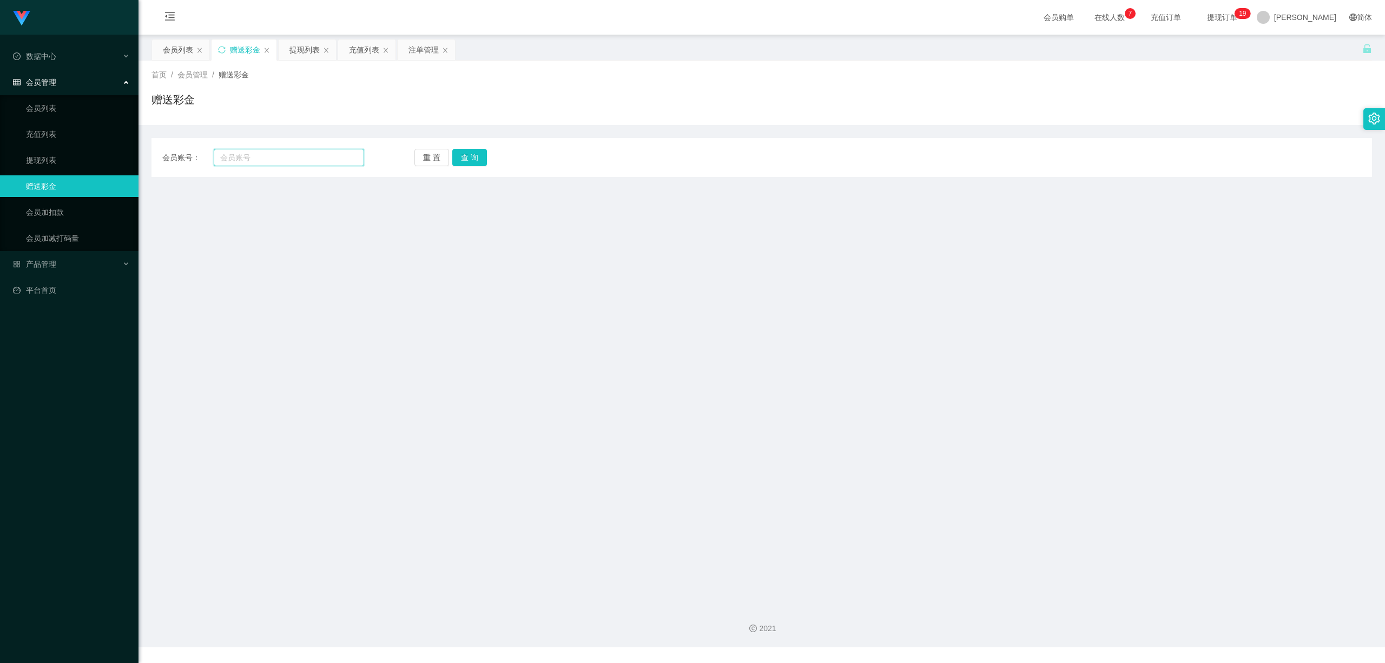
click at [313, 154] on input "text" at bounding box center [289, 157] width 150 height 17
paste input "Manhoe"
type input "Manhoe"
click at [466, 147] on div "会员账号： Manhoe 重 置 查 询 会员账号 会员姓名 账号余额 操作类型 彩金加款 彩金扣款 金额 确 定" at bounding box center [761, 157] width 1220 height 39
click at [470, 159] on button "查 询" at bounding box center [469, 157] width 35 height 17
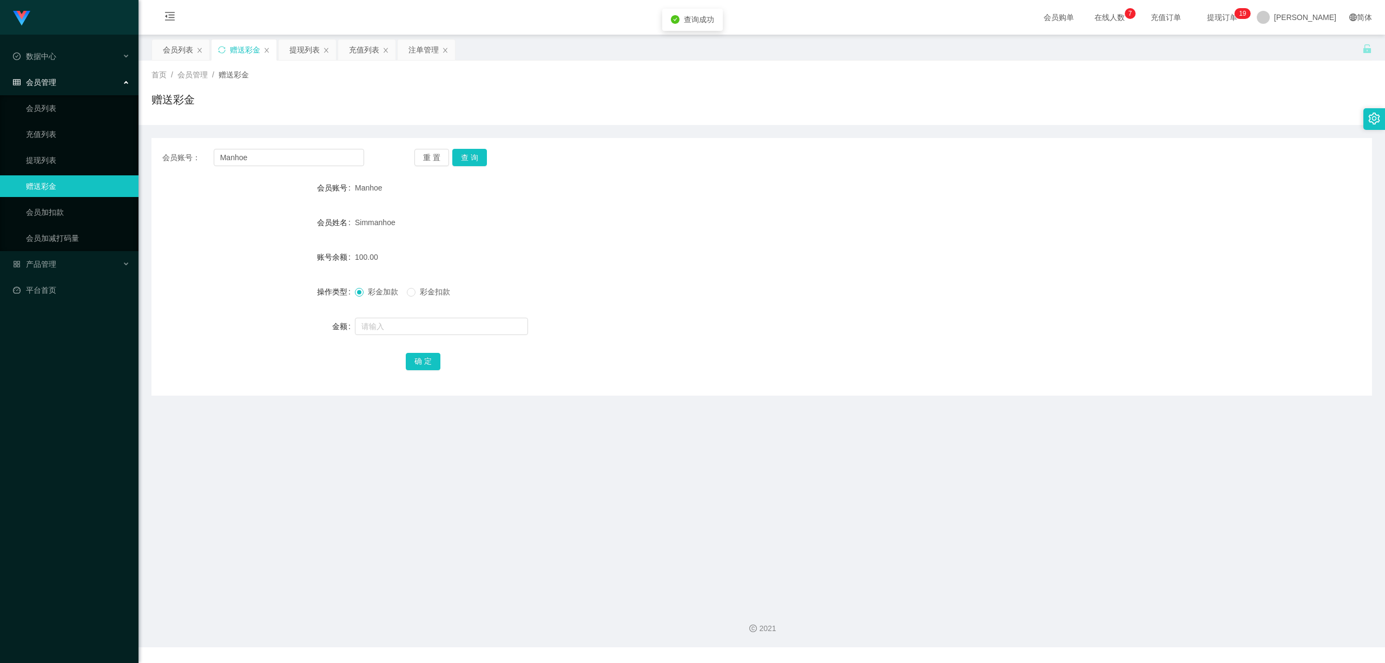
drag, startPoint x: 634, startPoint y: 267, endPoint x: 818, endPoint y: 155, distance: 215.8
click at [636, 266] on div "100.00" at bounding box center [711, 257] width 712 height 22
